Goal: Information Seeking & Learning: Learn about a topic

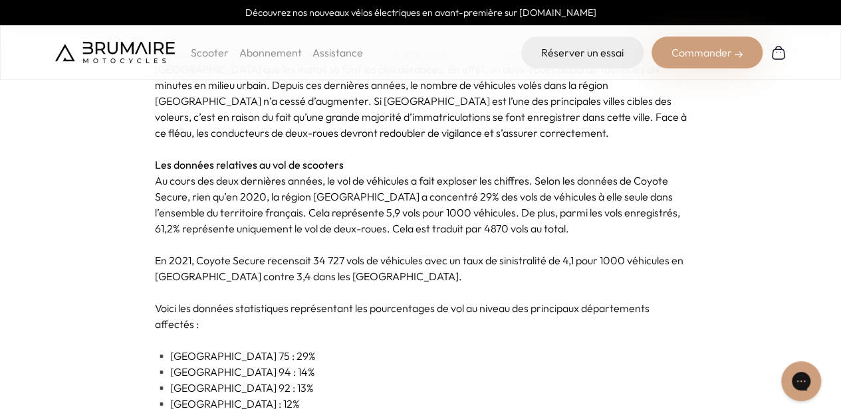
scroll to position [684, 0]
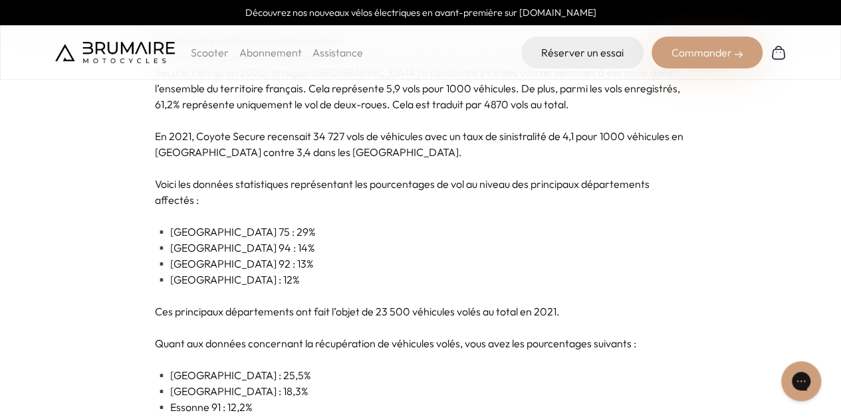
click at [495, 171] on p at bounding box center [421, 168] width 532 height 16
click at [481, 183] on p "Voici les données statistiques représentant les pourcentages de vol au niveau d…" at bounding box center [421, 192] width 532 height 32
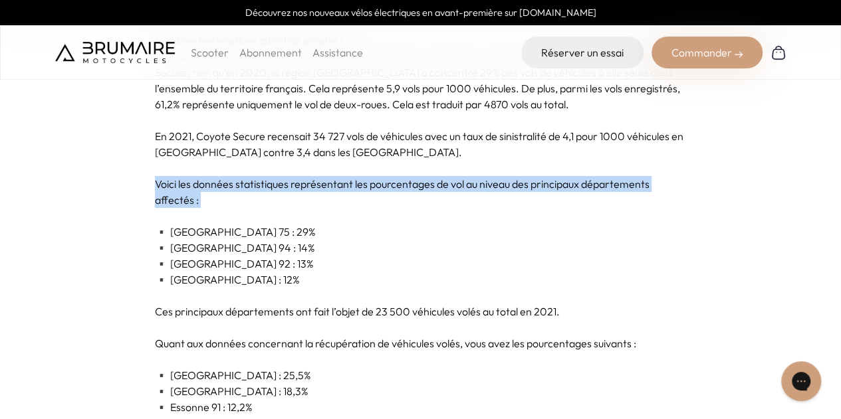
click at [481, 183] on p "Voici les données statistiques représentant les pourcentages de vol au niveau d…" at bounding box center [421, 192] width 532 height 32
click at [450, 187] on p "Voici les données statistiques représentant les pourcentages de vol au niveau d…" at bounding box center [421, 192] width 532 height 32
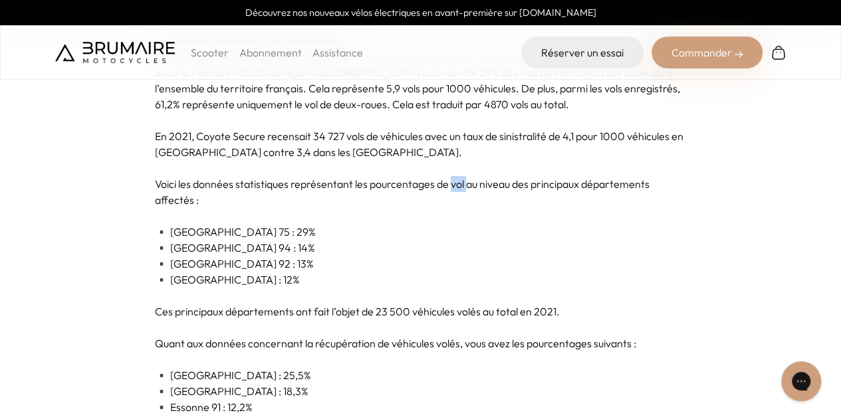
click at [450, 187] on p "Voici les données statistiques représentant les pourcentages de vol au niveau d…" at bounding box center [421, 192] width 532 height 32
click at [430, 200] on p "Voici les données statistiques représentant les pourcentages de vol au niveau d…" at bounding box center [421, 192] width 532 height 32
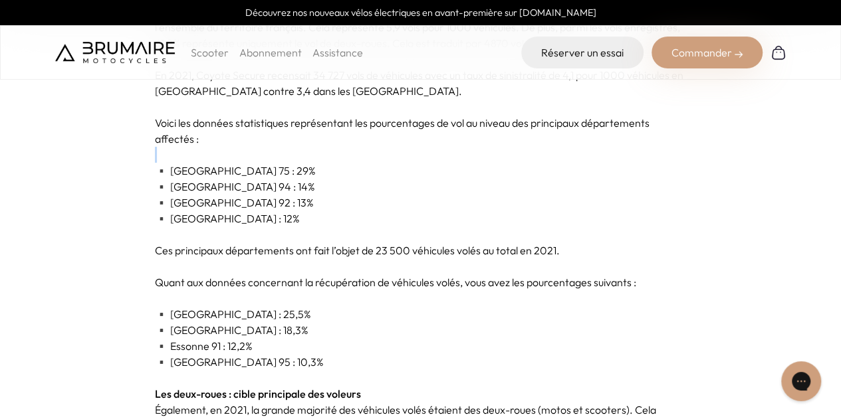
scroll to position [748, 0]
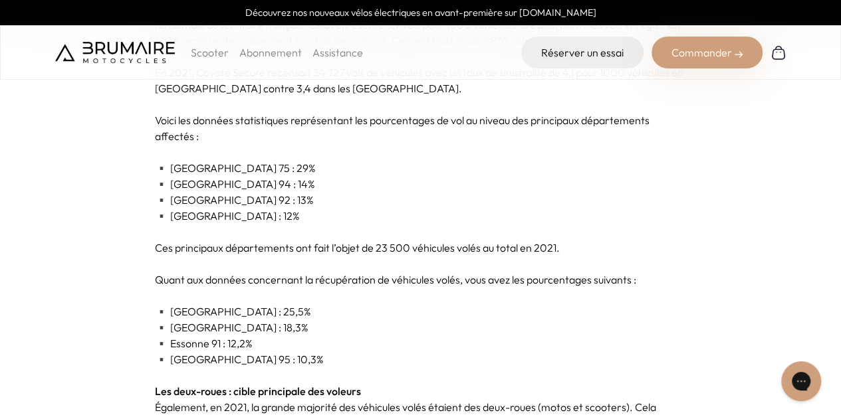
click at [424, 270] on p at bounding box center [421, 264] width 532 height 16
click at [354, 288] on p at bounding box center [421, 296] width 532 height 16
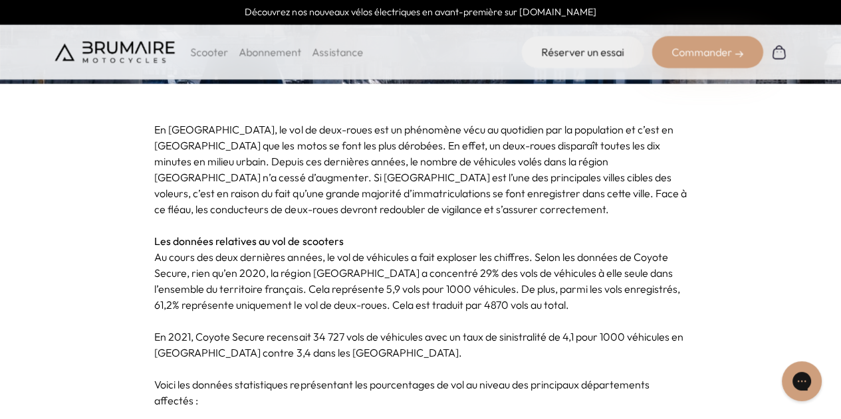
scroll to position [484, 0]
drag, startPoint x: 387, startPoint y: 228, endPoint x: 395, endPoint y: 207, distance: 22.7
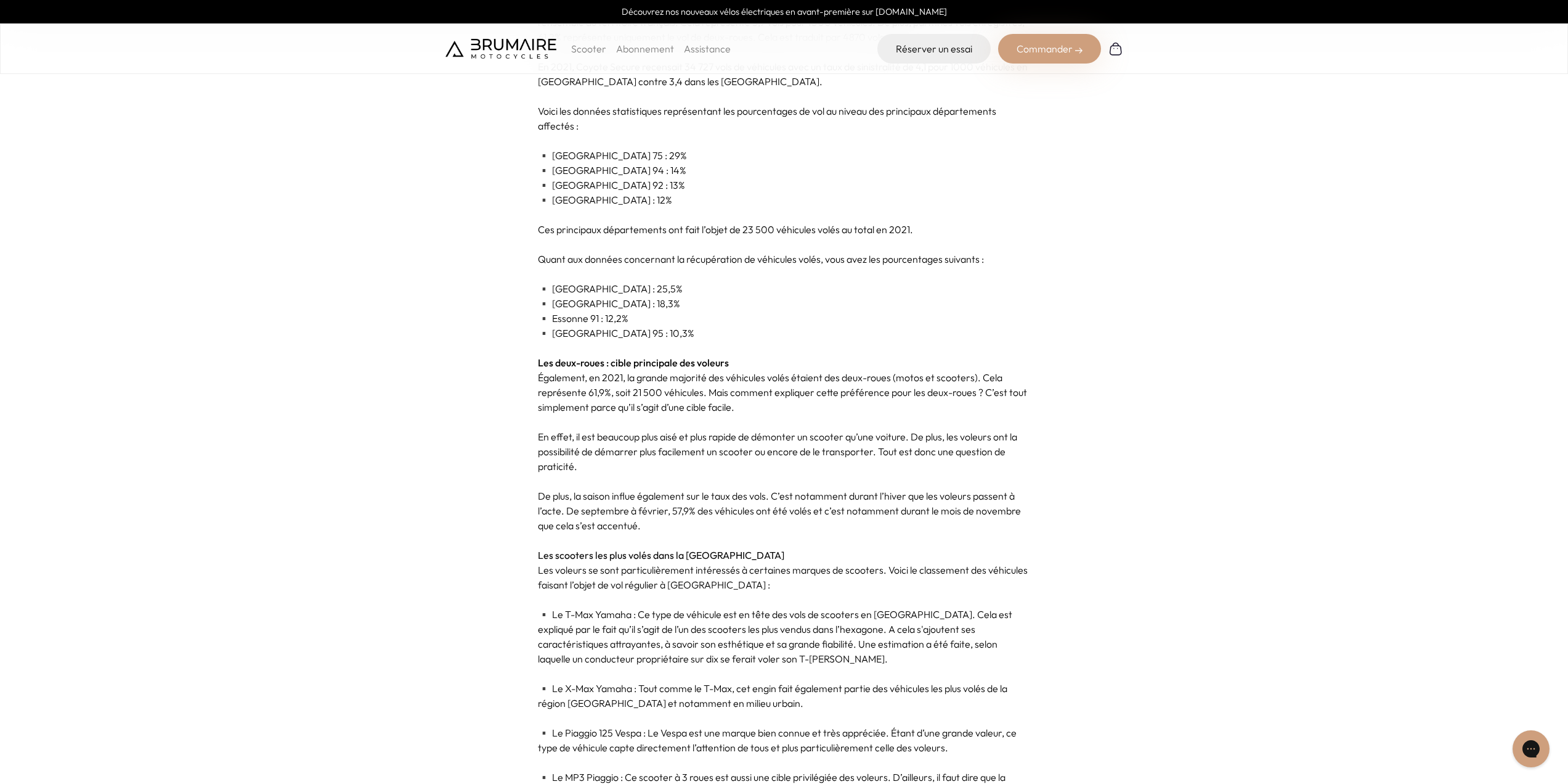
scroll to position [696, 0]
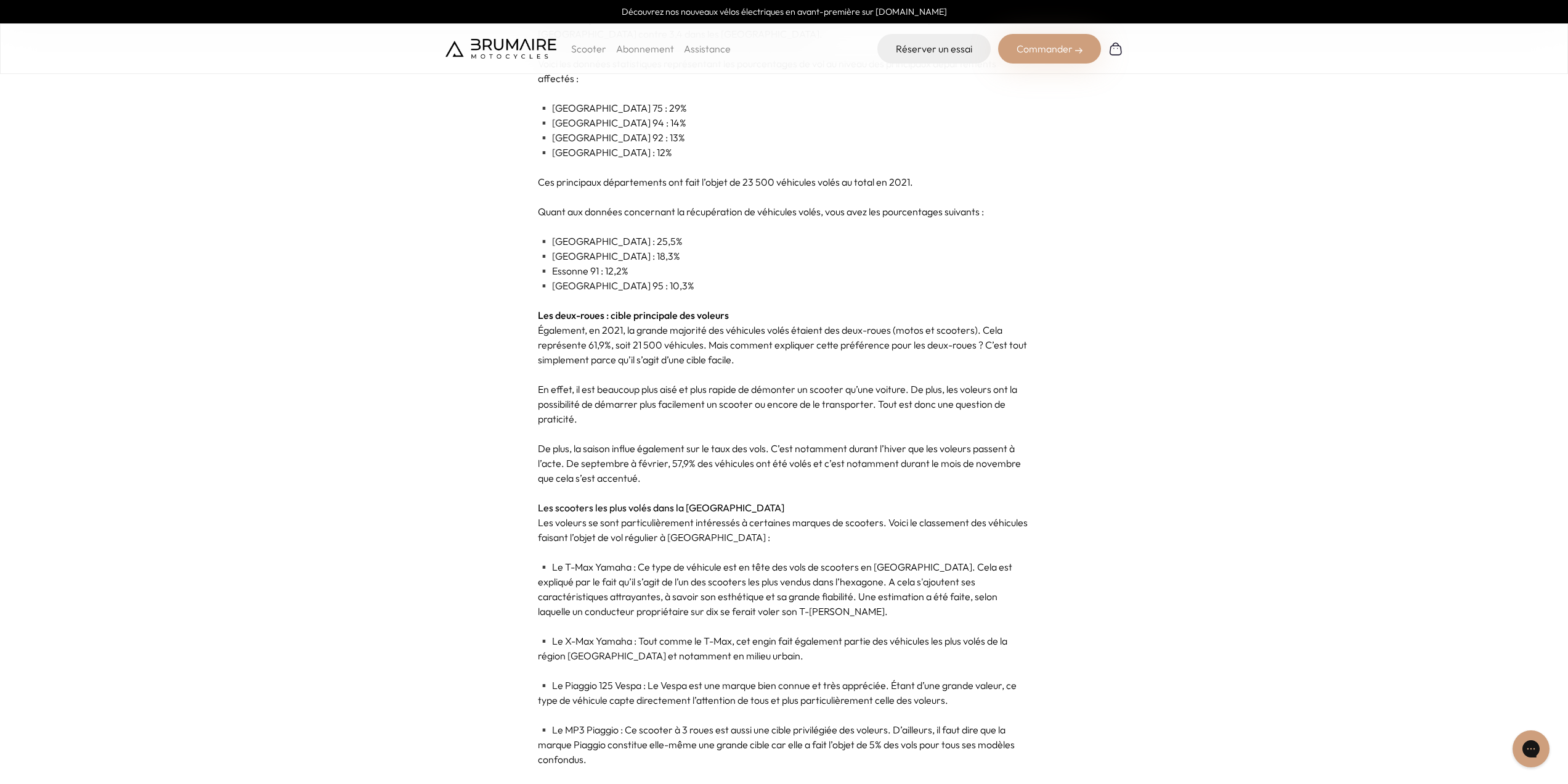
drag, startPoint x: 944, startPoint y: 175, endPoint x: 959, endPoint y: 248, distance: 74.5
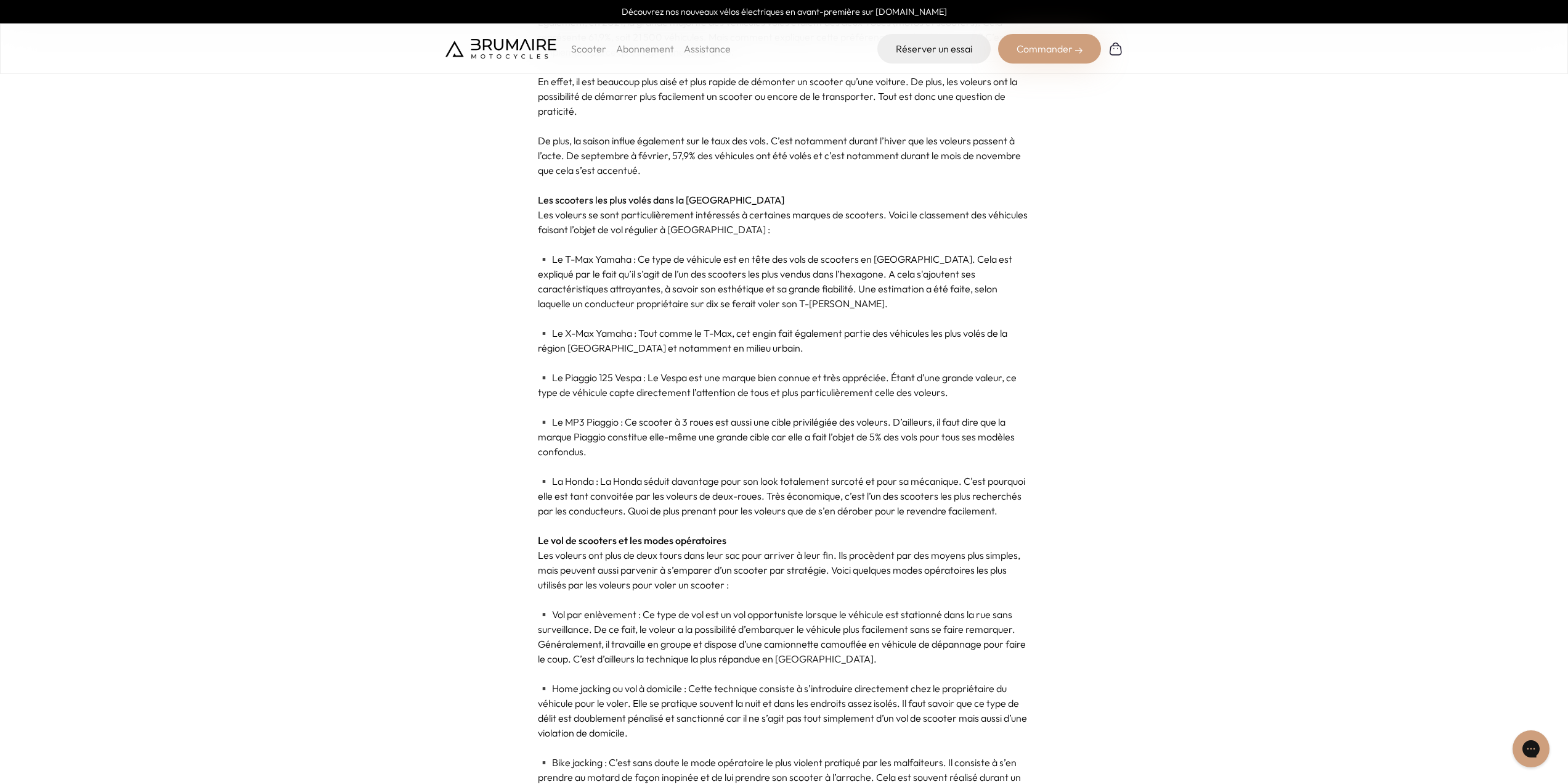
drag, startPoint x: 959, startPoint y: 248, endPoint x: 971, endPoint y: 342, distance: 94.8
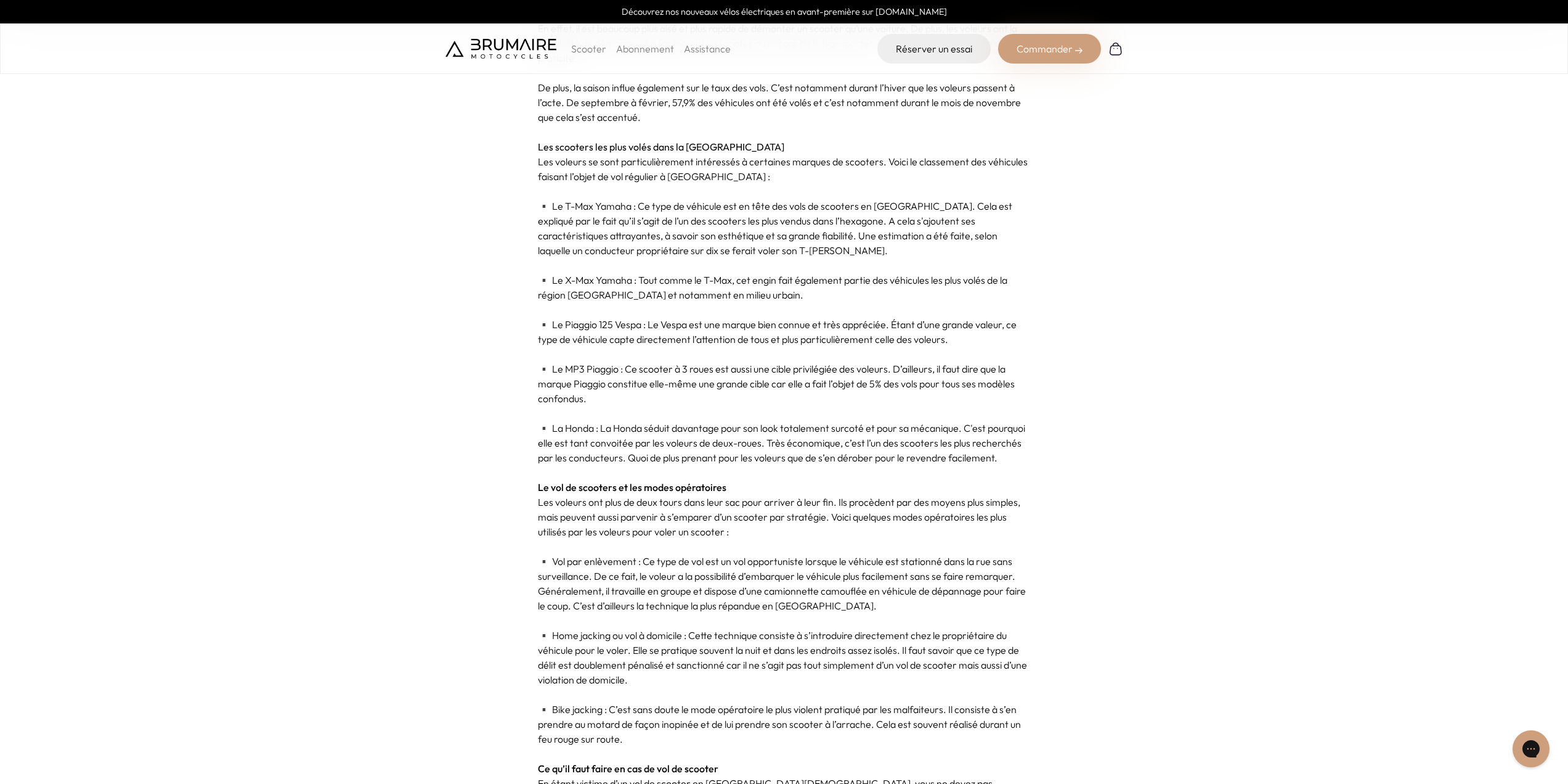
drag, startPoint x: 972, startPoint y: 342, endPoint x: 931, endPoint y: 337, distance: 41.3
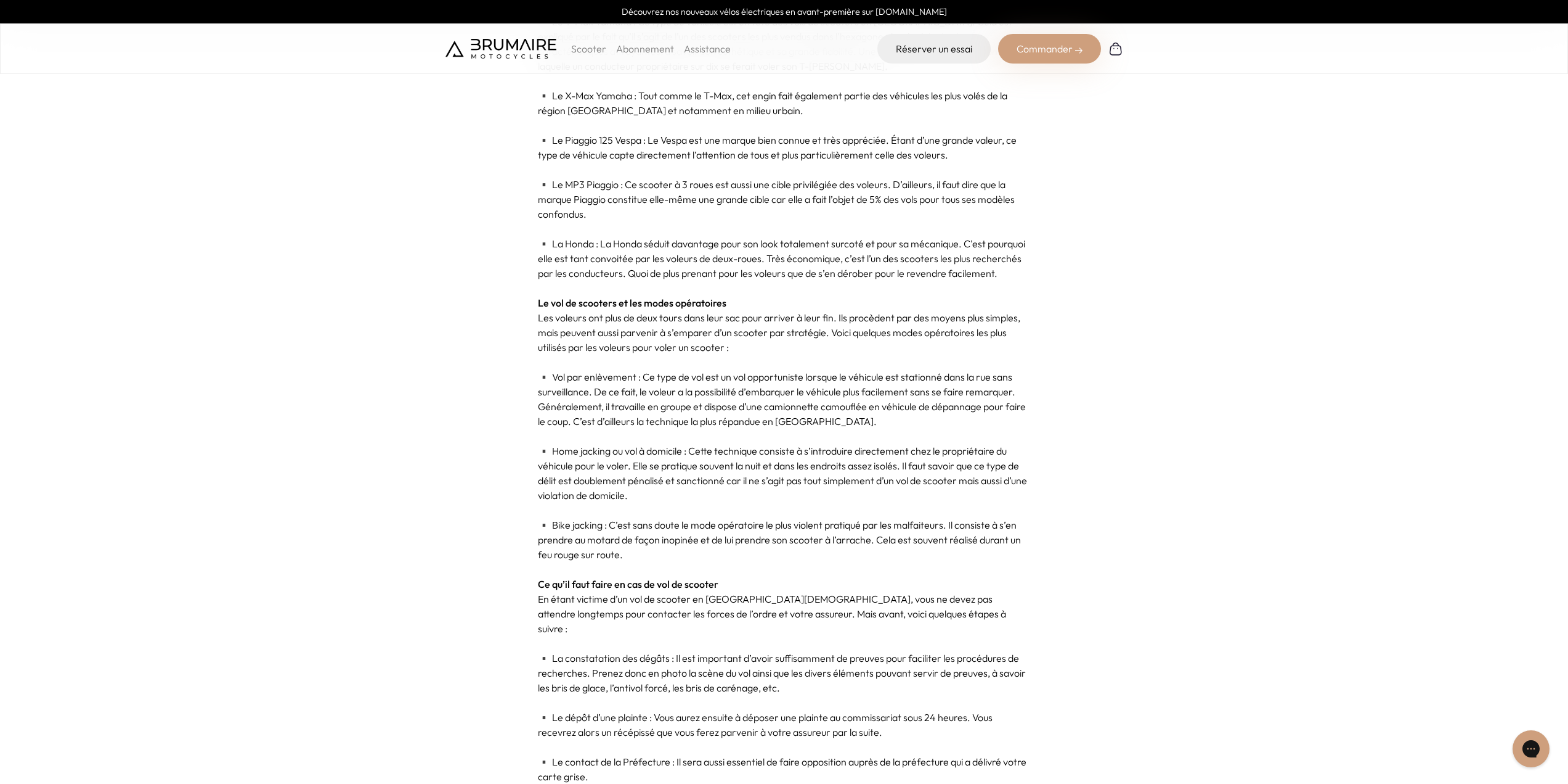
scroll to position [1288, 0]
